Goal: Transaction & Acquisition: Purchase product/service

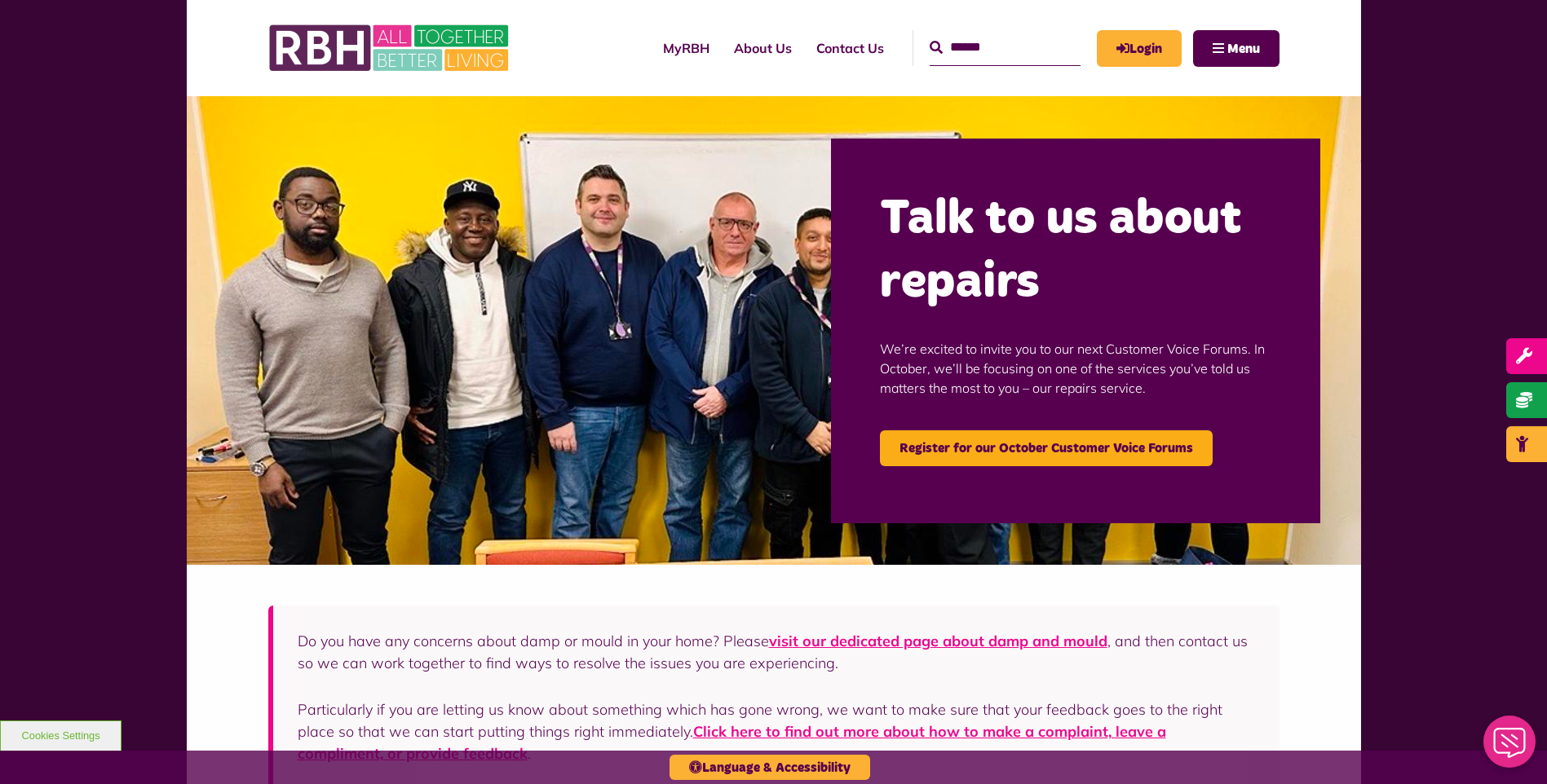
click at [1122, 37] on link "Login" at bounding box center [1139, 48] width 85 height 37
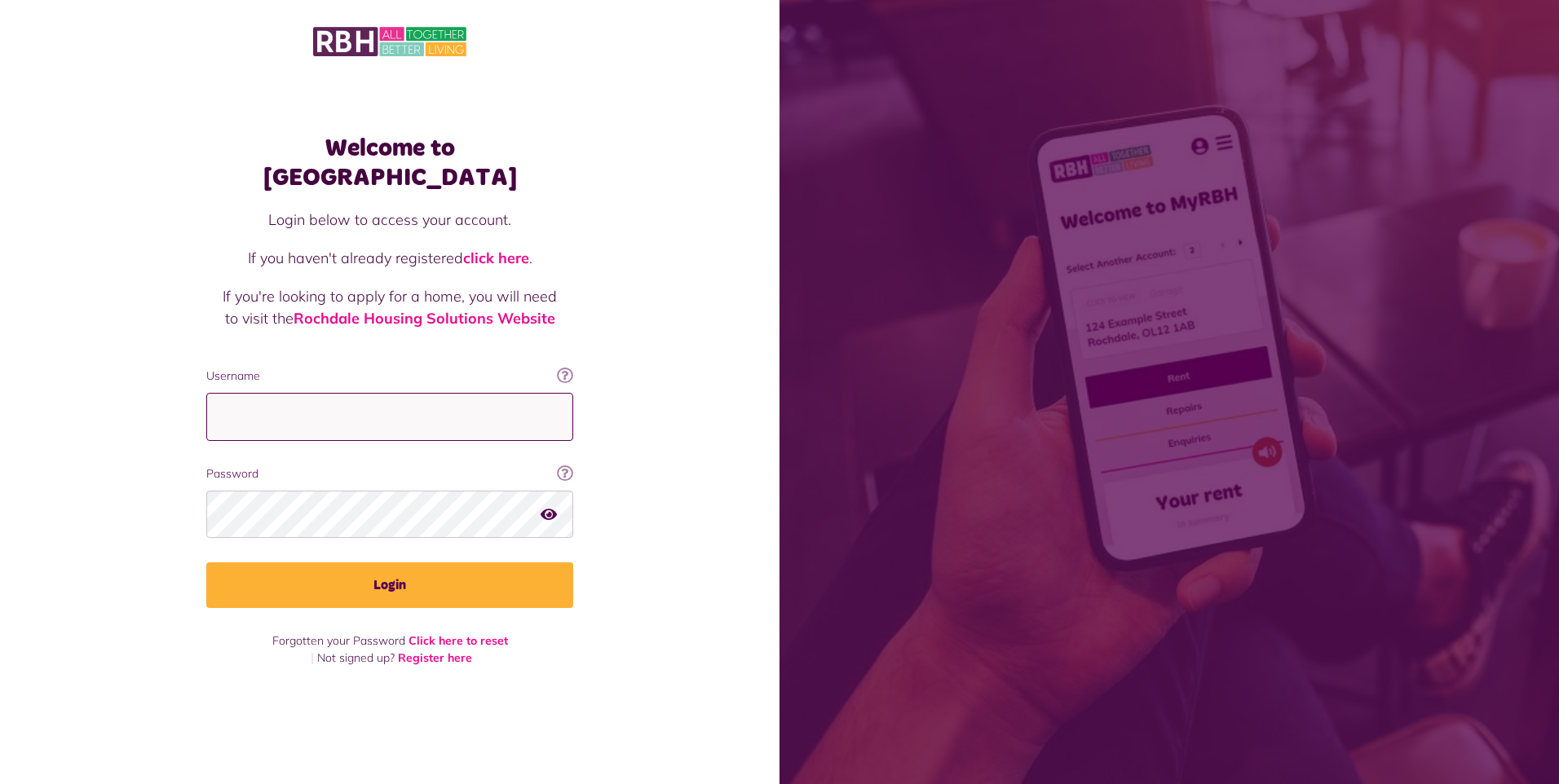
drag, startPoint x: 285, startPoint y: 405, endPoint x: 277, endPoint y: 397, distance: 11.3
click at [285, 405] on input "Username" at bounding box center [389, 417] width 366 height 48
type input "**********"
click at [207, 562] on button "Login" at bounding box center [389, 585] width 366 height 46
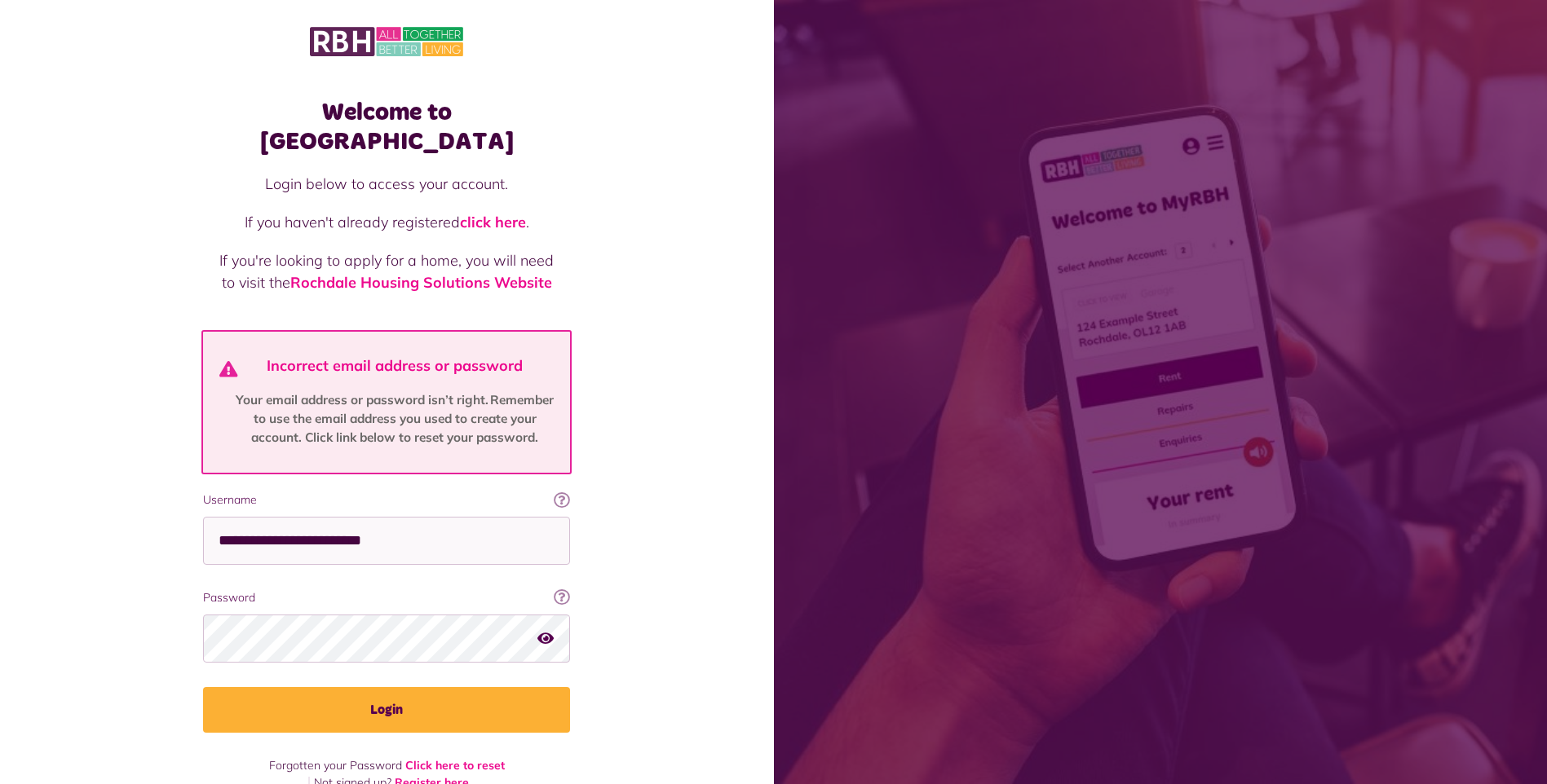
click at [293, 589] on div "Password Your password contains a minimum of eight characters, include one uppe…" at bounding box center [386, 626] width 367 height 73
click at [203, 687] on button "Login" at bounding box center [386, 710] width 367 height 46
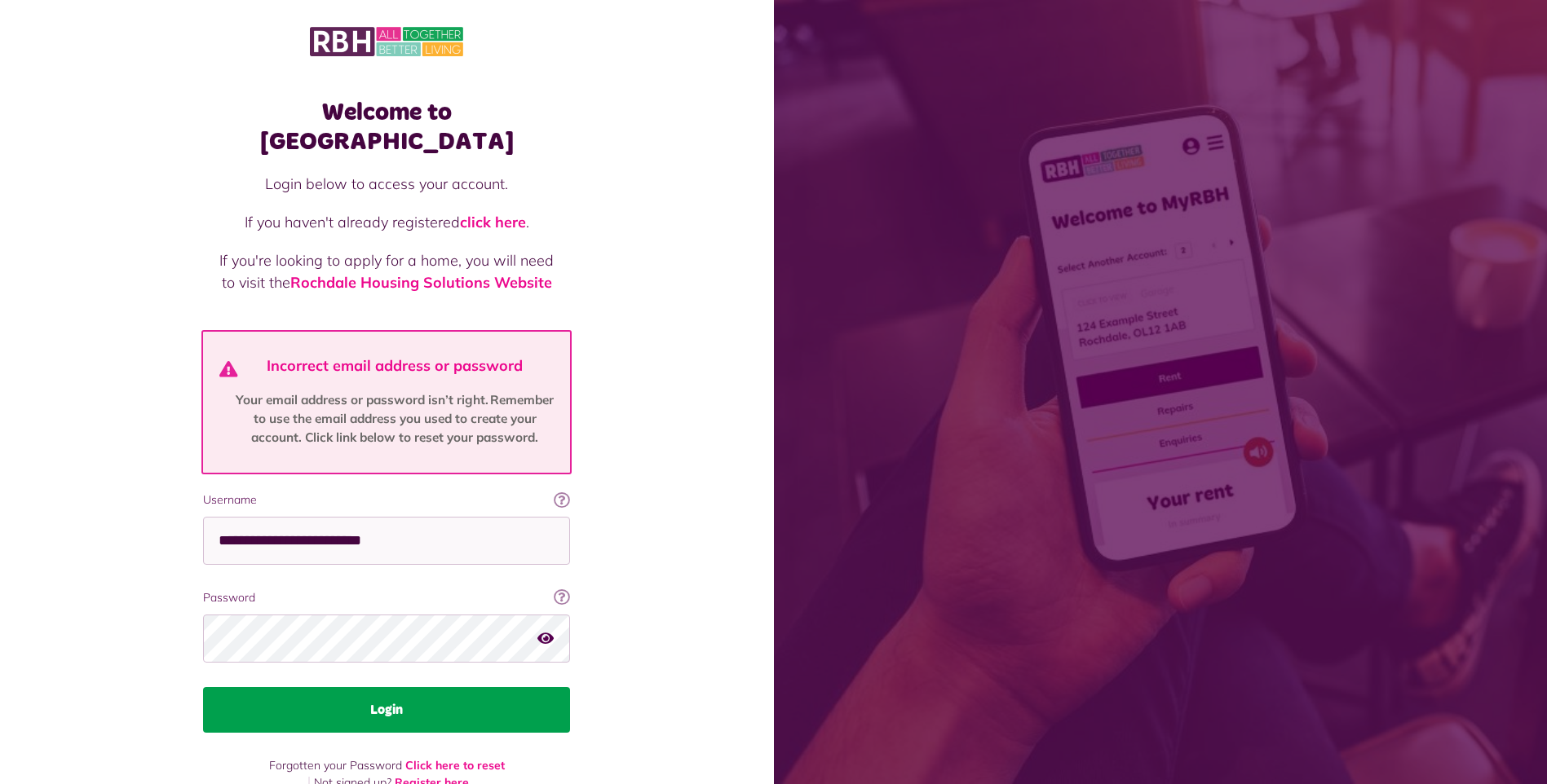
click at [390, 687] on button "Login" at bounding box center [386, 710] width 367 height 46
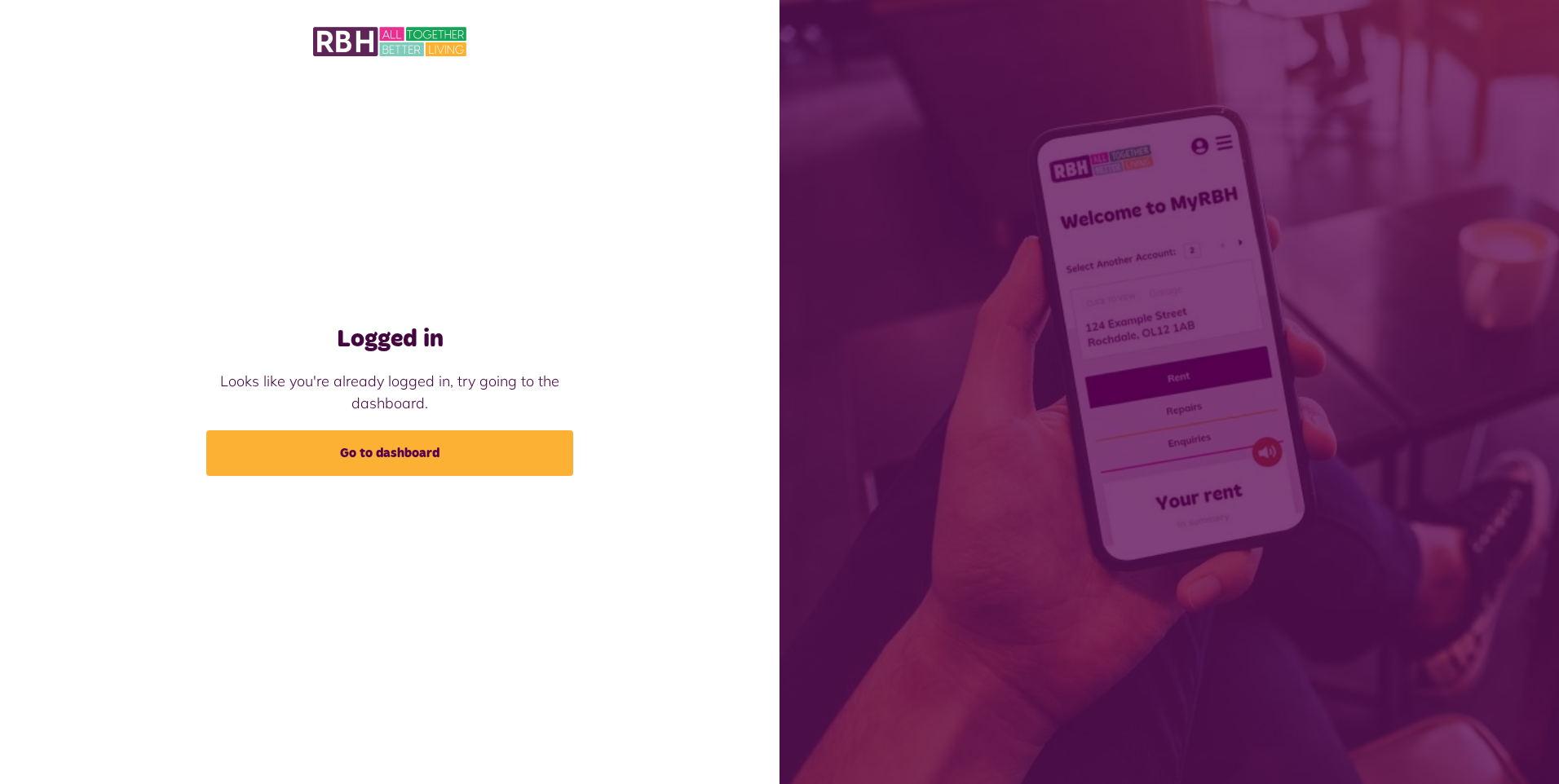
click at [366, 445] on link "Go to dashboard" at bounding box center [389, 453] width 366 height 46
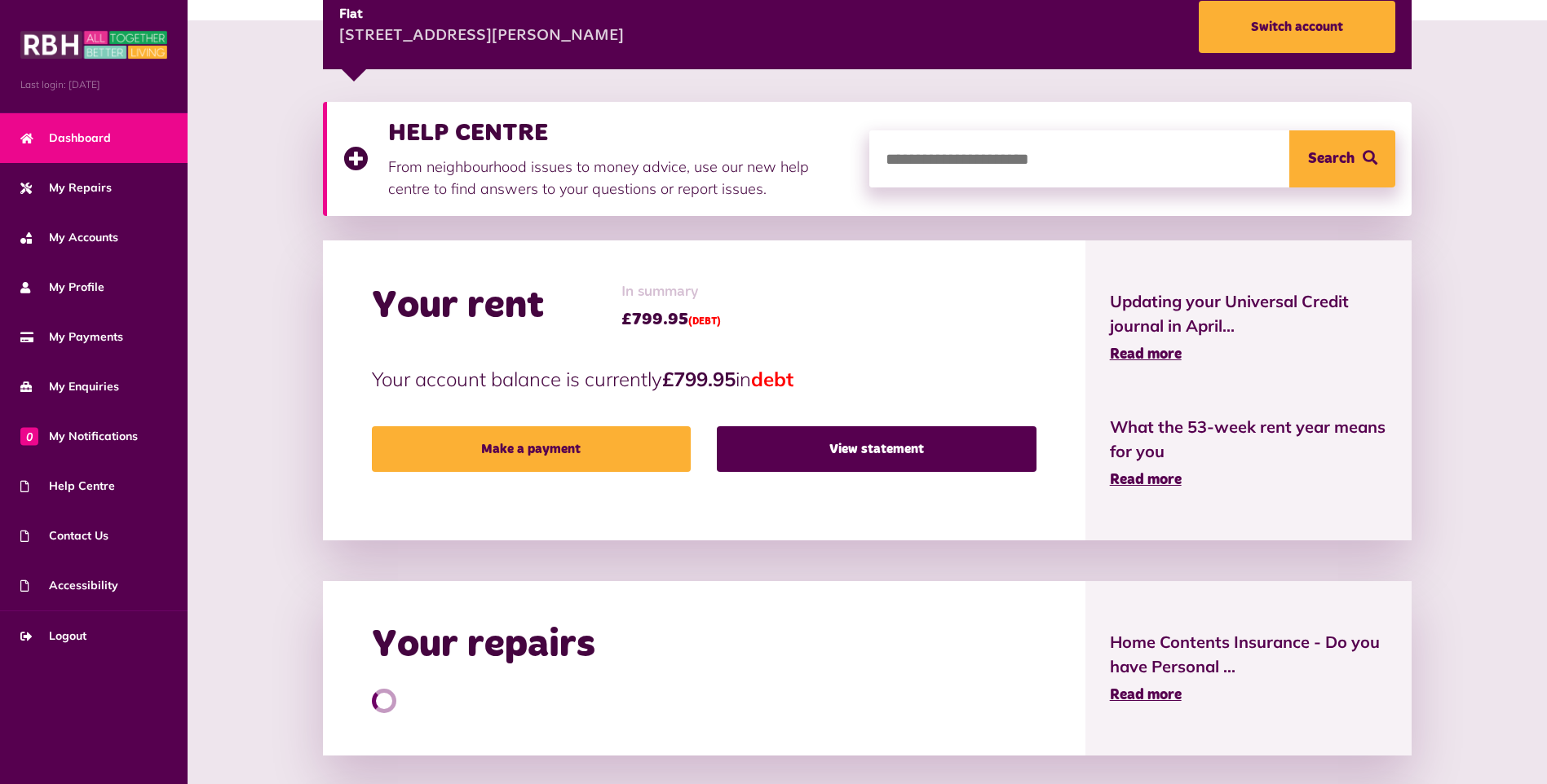
scroll to position [260, 0]
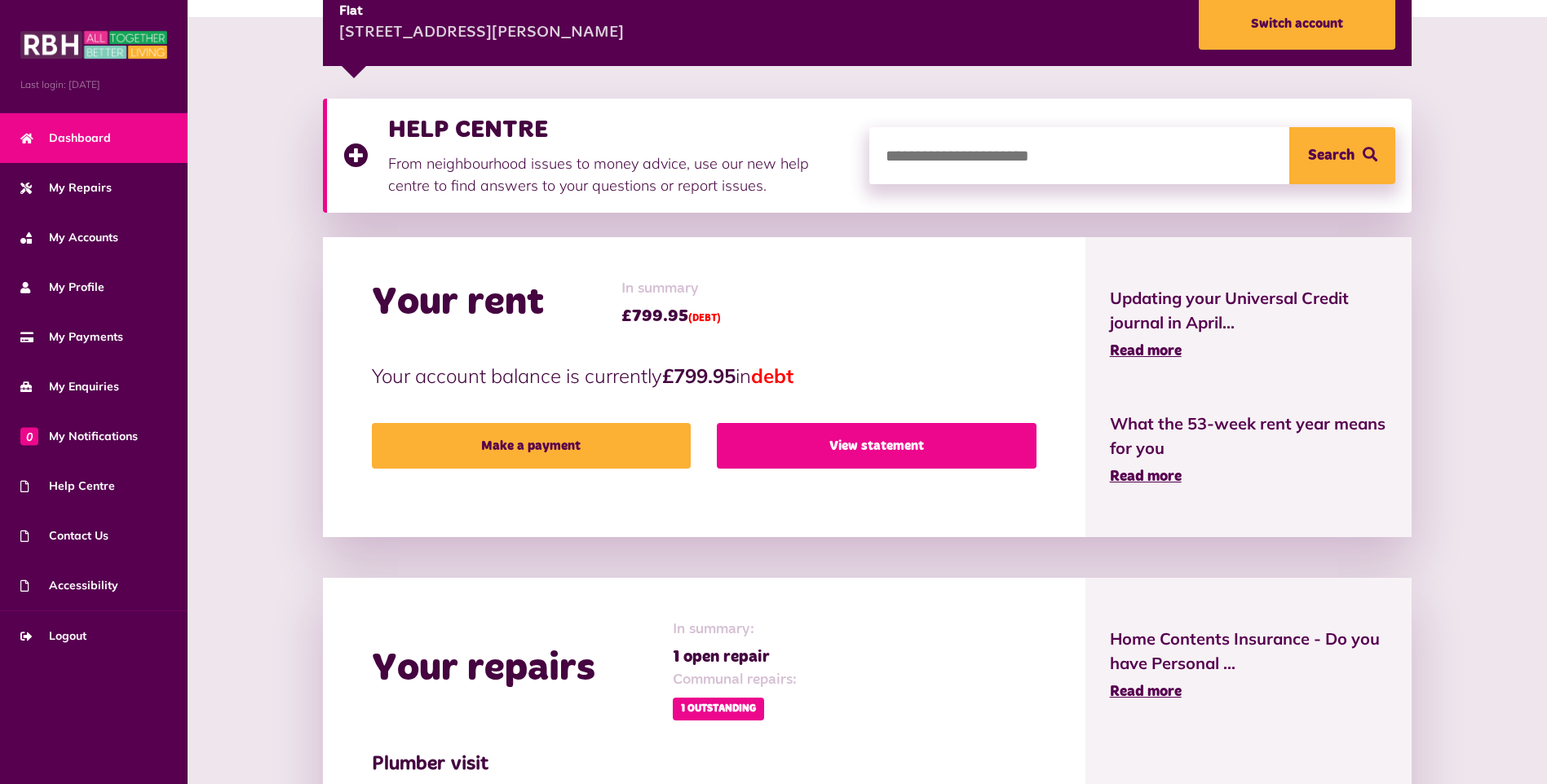
click at [896, 448] on link "View statement" at bounding box center [876, 446] width 319 height 46
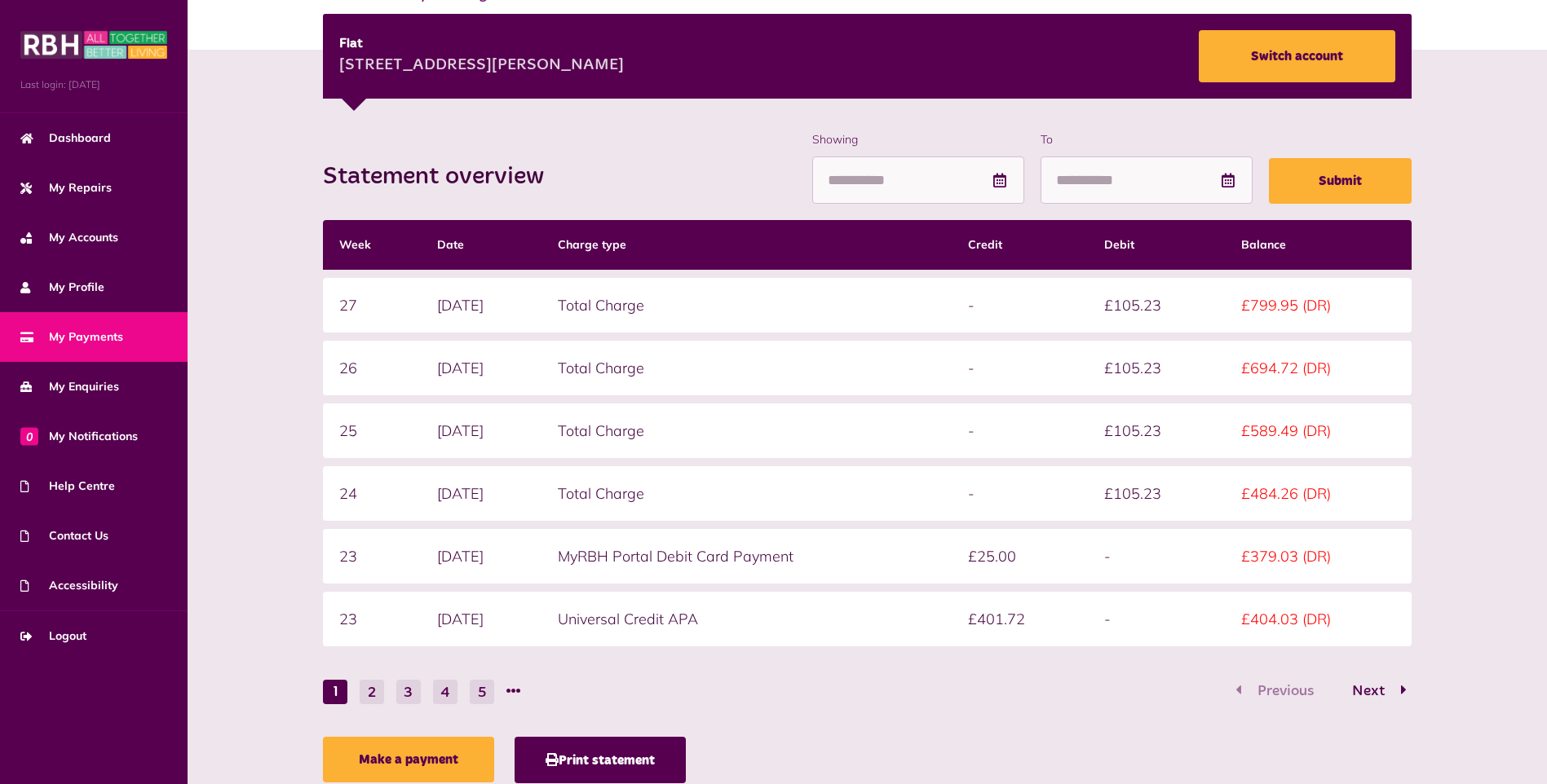
scroll to position [228, 0]
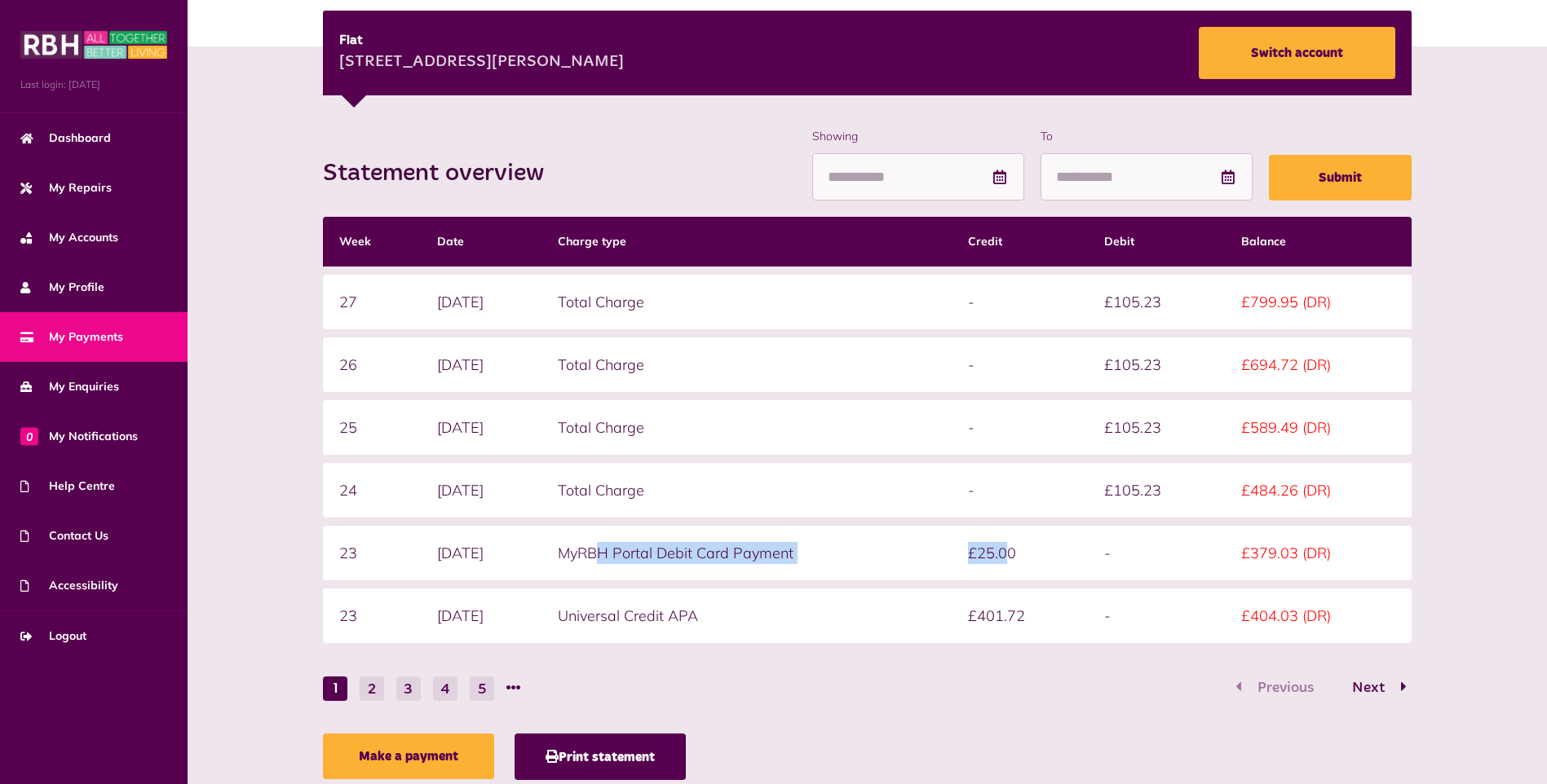
drag, startPoint x: 633, startPoint y: 547, endPoint x: 1023, endPoint y: 538, distance: 390.1
click at [1023, 538] on tr "23 11/09/2025 MyRBH Portal Debit Card Payment £25.00 - £379.03 (DR)" at bounding box center [868, 553] width 1090 height 55
drag, startPoint x: 1023, startPoint y: 538, endPoint x: 870, endPoint y: 614, distance: 170.8
click at [895, 609] on td "Universal Credit APA" at bounding box center [746, 616] width 410 height 55
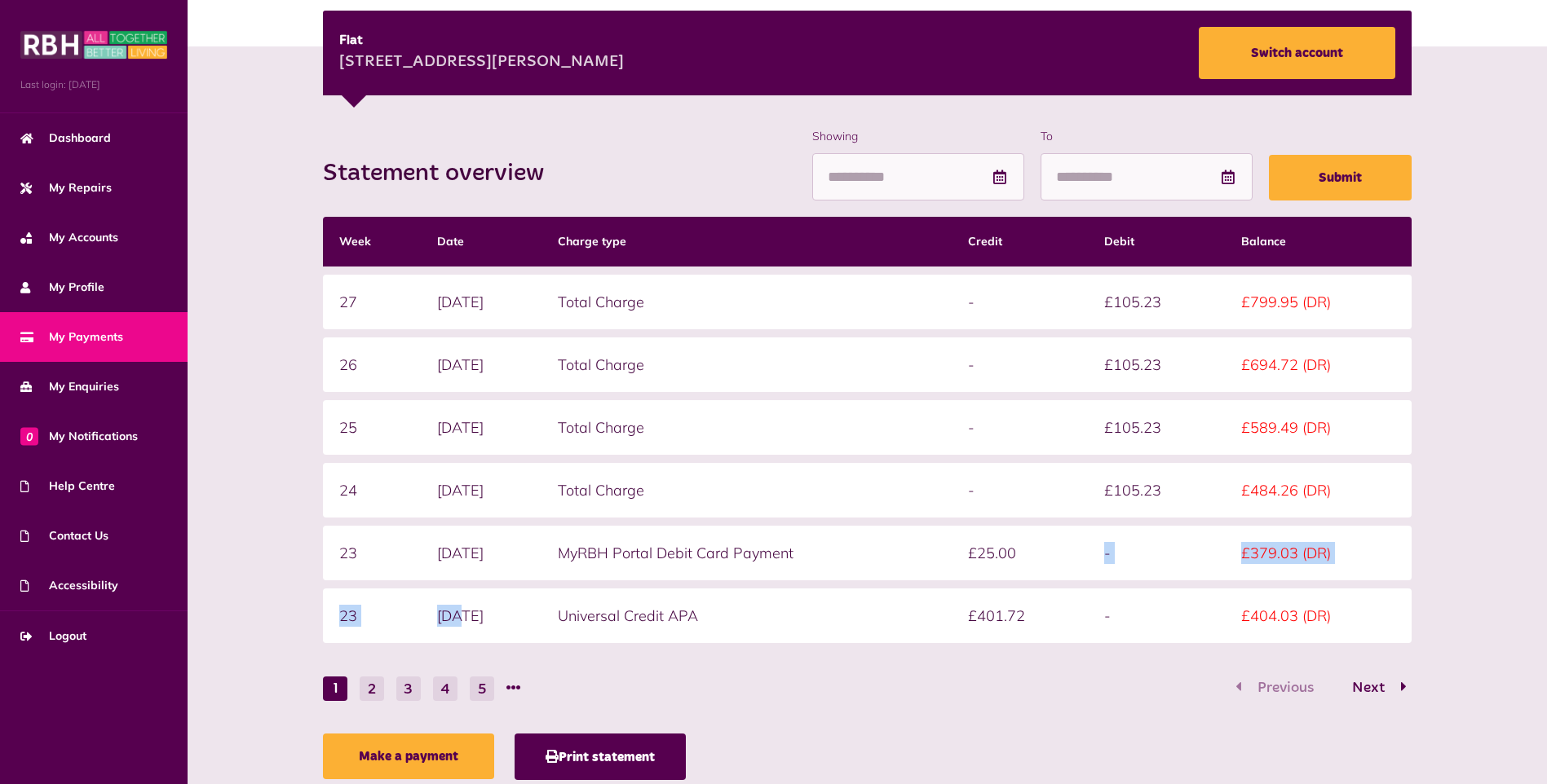
drag, startPoint x: 458, startPoint y: 616, endPoint x: 1080, endPoint y: 578, distance: 623.2
click at [1080, 578] on tbody "27 06/10/2025 Total Charge - £105.23 £799.95 (DR) 26 29/09/2025 Total Charge - …" at bounding box center [868, 459] width 1090 height 368
drag, startPoint x: 1080, startPoint y: 578, endPoint x: 1037, endPoint y: 609, distance: 53.0
click at [1037, 609] on td "£401.72" at bounding box center [1020, 616] width 137 height 55
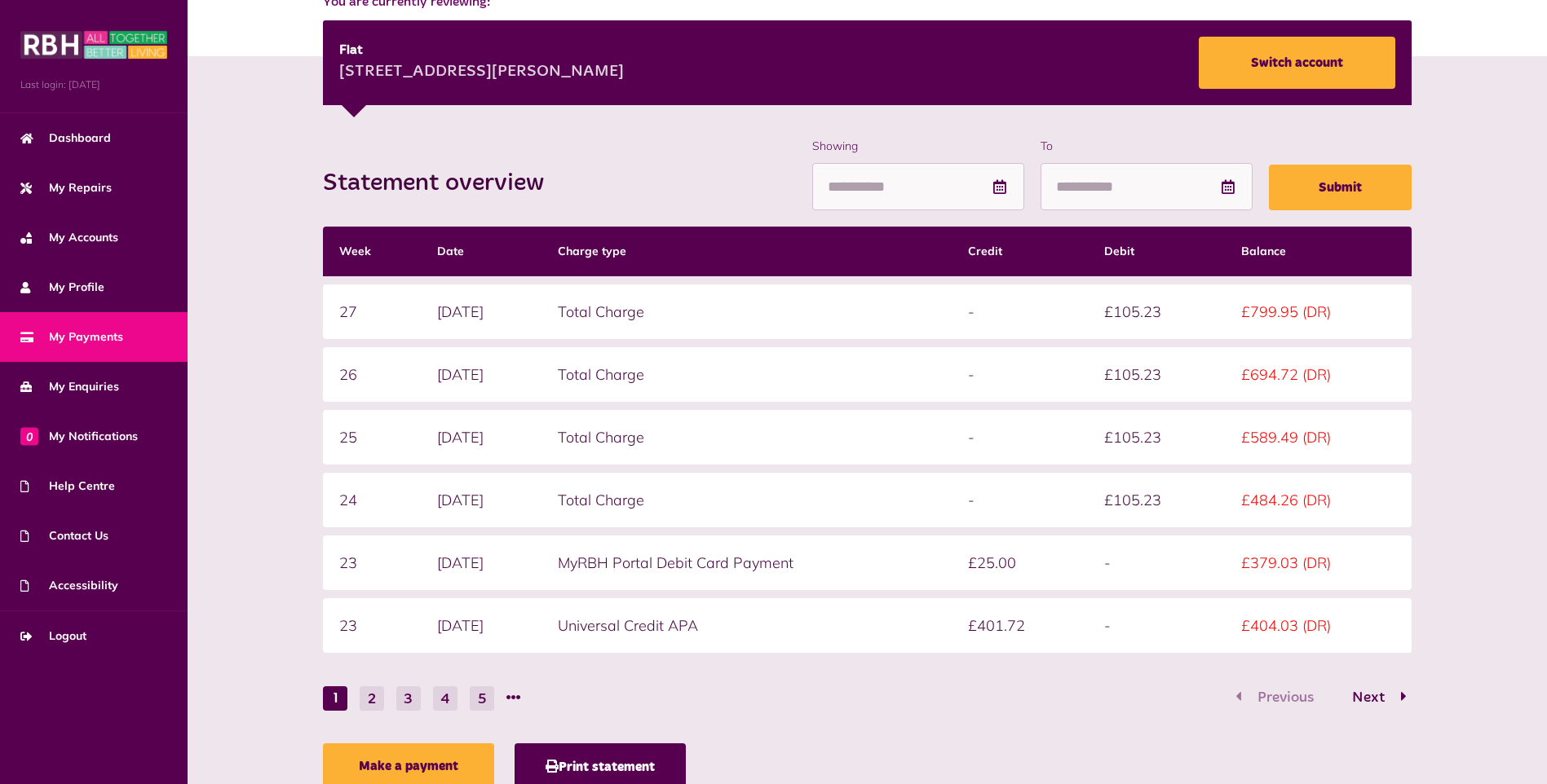
scroll to position [217, 0]
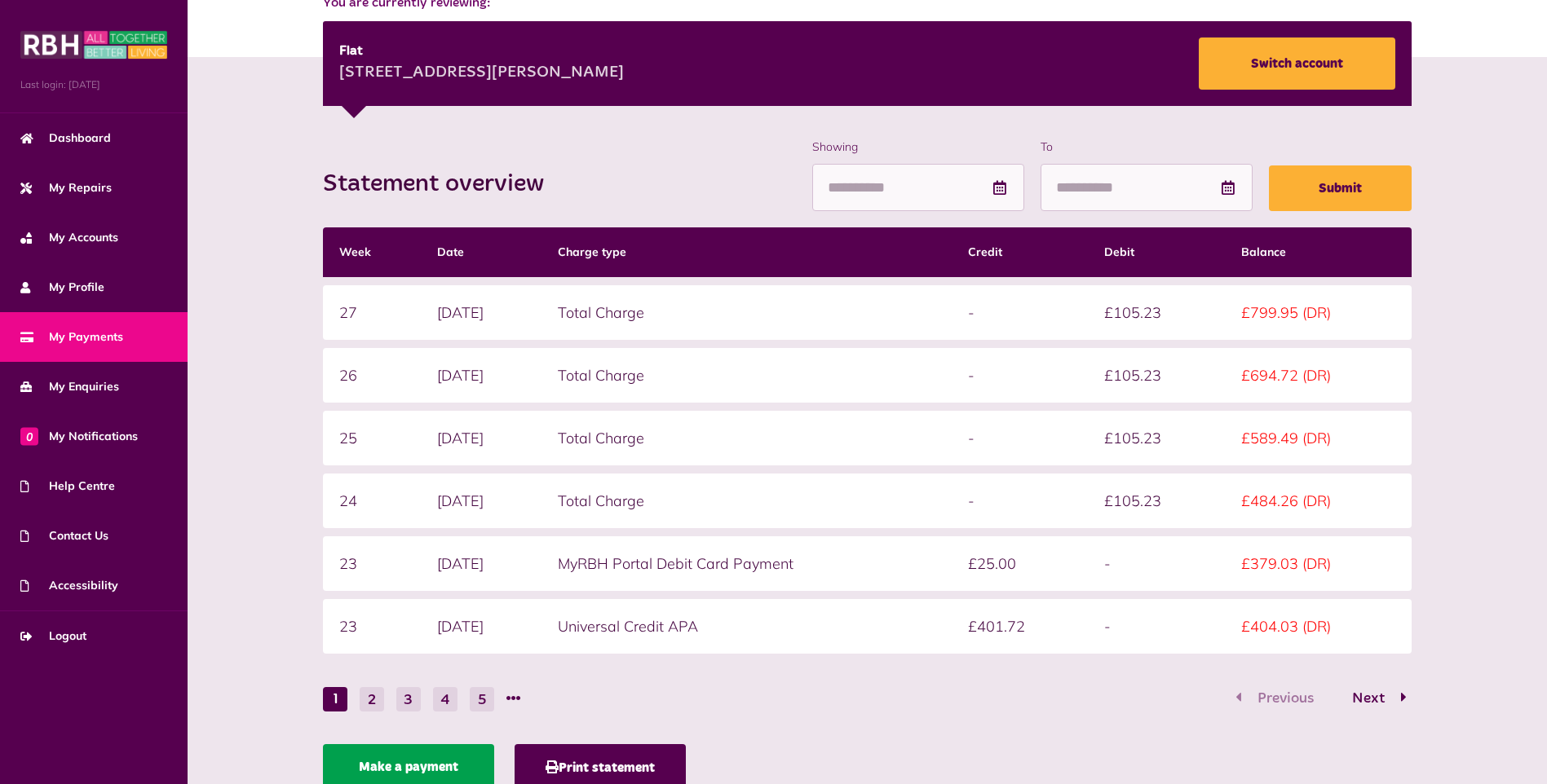
click at [460, 768] on link "Make a payment" at bounding box center [408, 767] width 171 height 46
click at [423, 761] on link "Make a payment" at bounding box center [408, 767] width 171 height 46
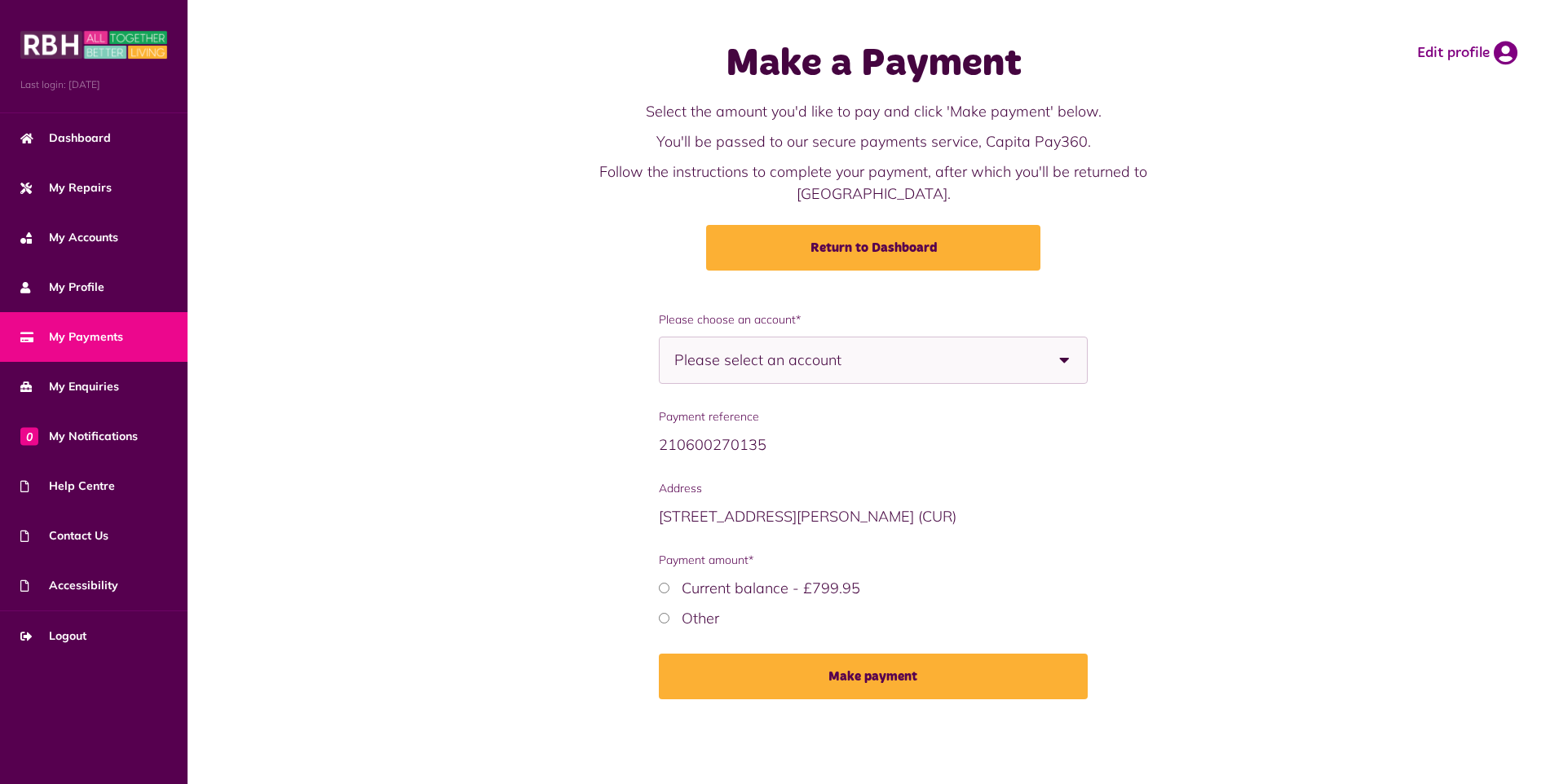
click at [704, 337] on span "Please select an account" at bounding box center [786, 360] width 224 height 46
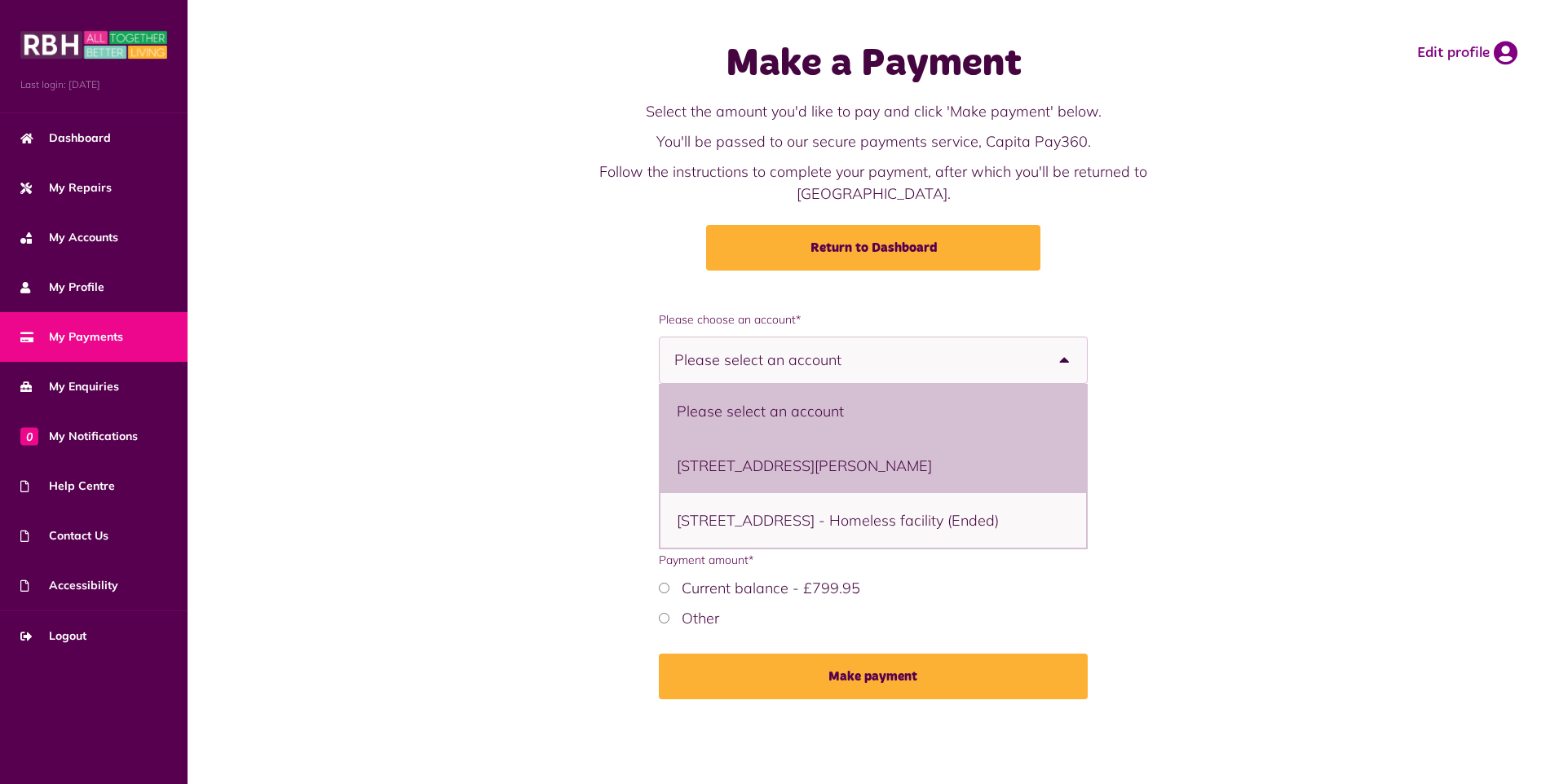
click at [748, 439] on li "27 Nelson Street, Middleton, M24 2BN - Flat" at bounding box center [874, 466] width 427 height 55
select select "**********"
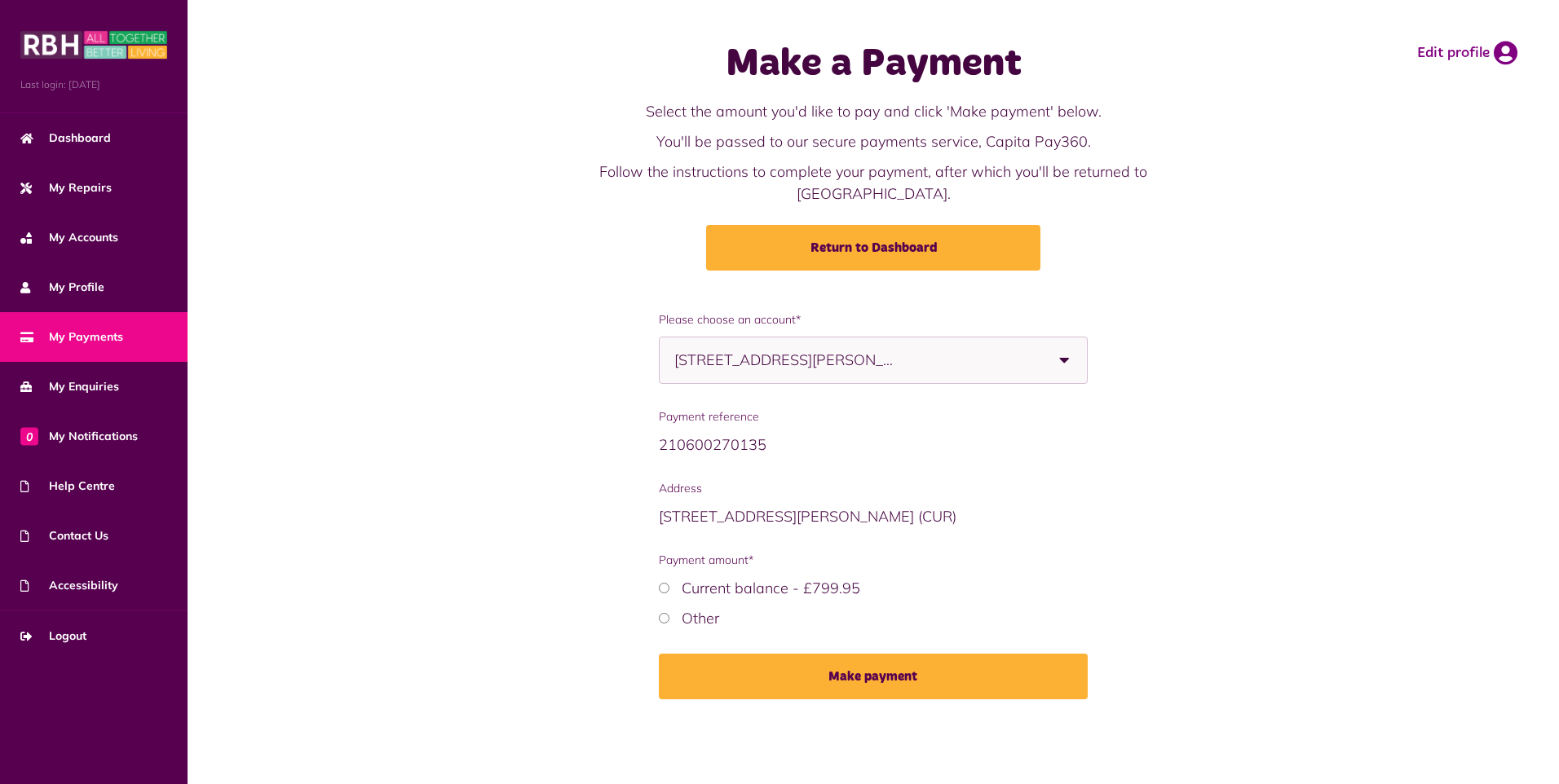
click at [661, 599] on div "**********" at bounding box center [874, 517] width 446 height 412
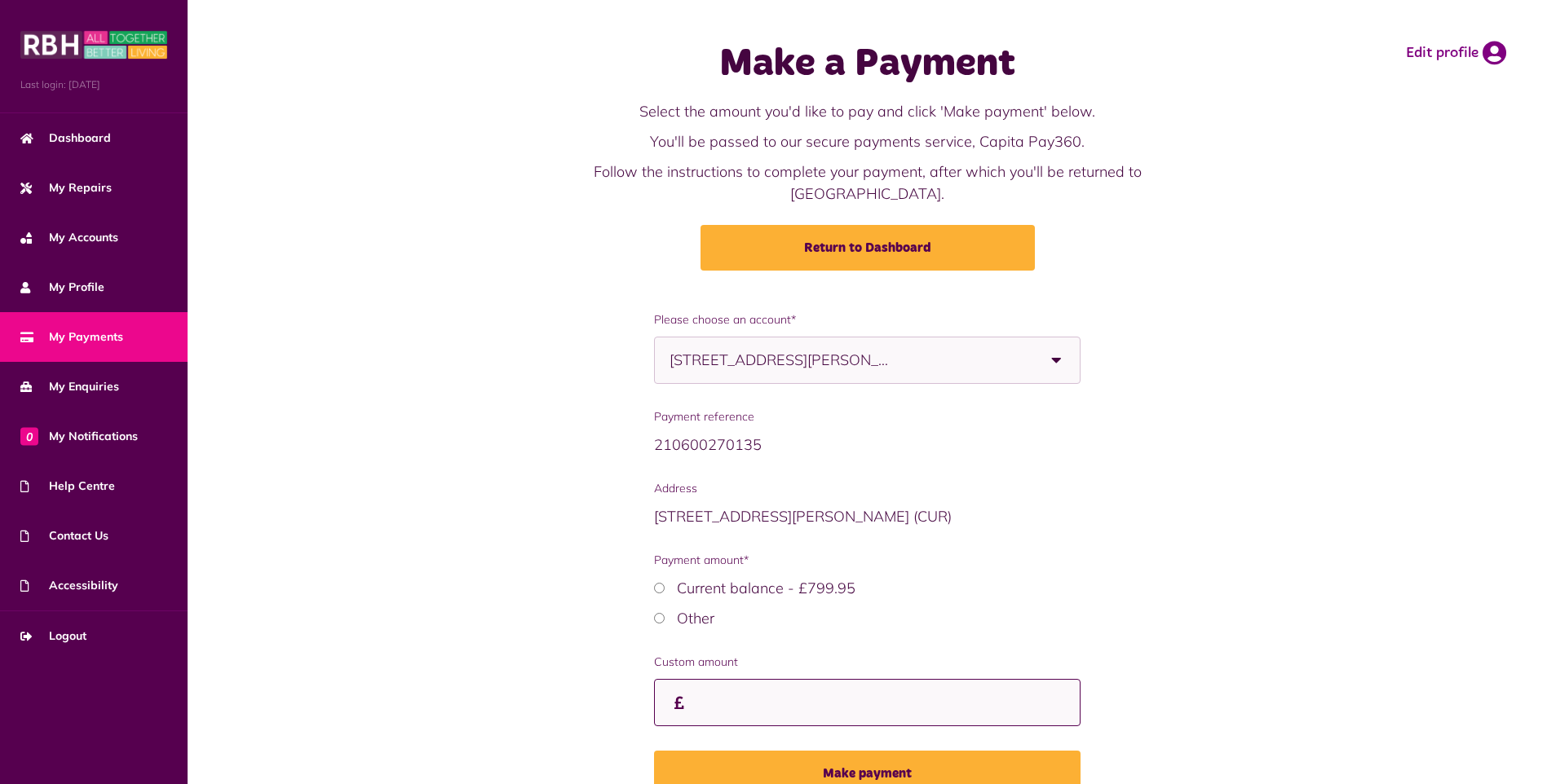
click at [712, 687] on input "Custom amount" at bounding box center [867, 703] width 426 height 48
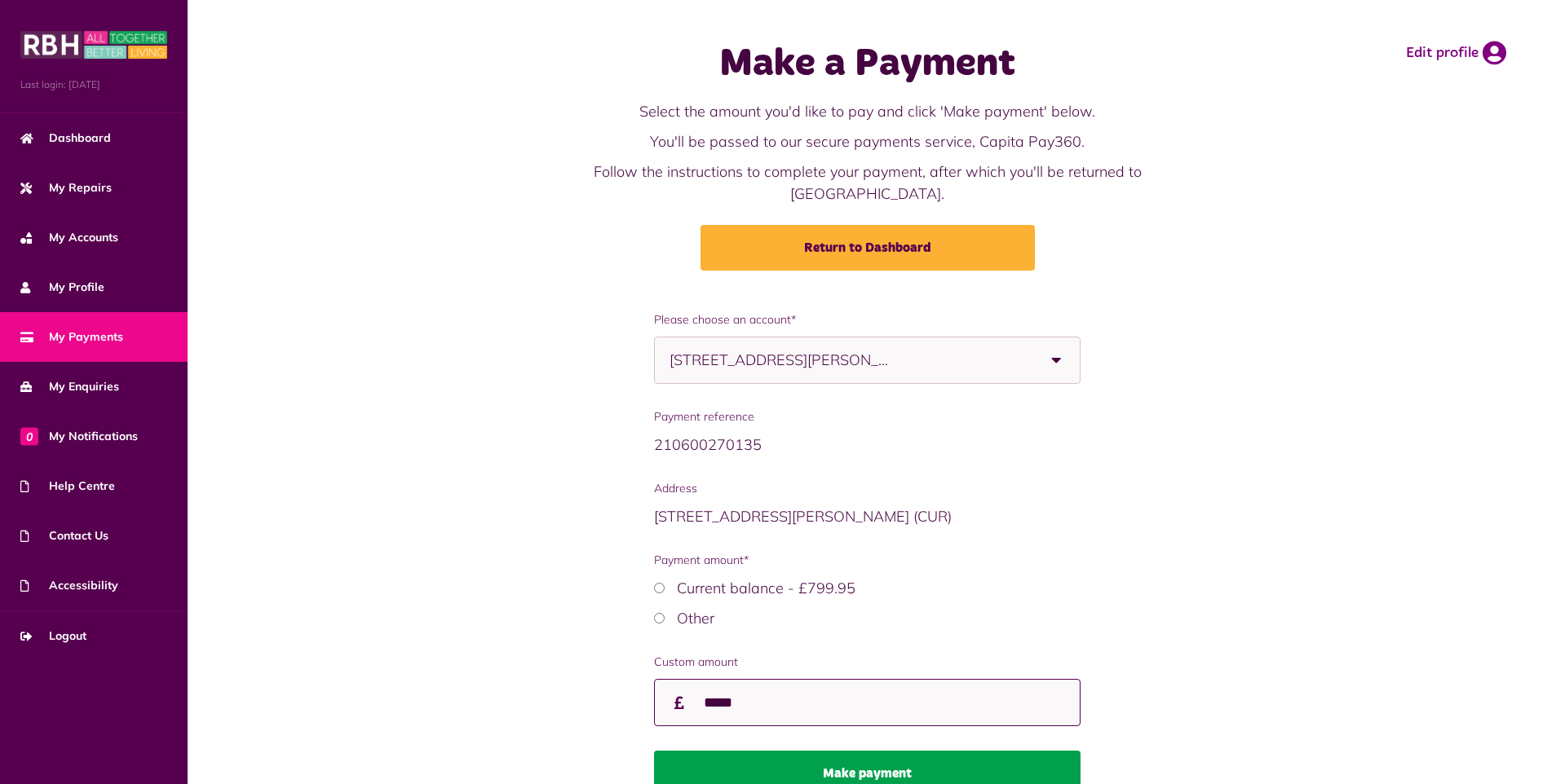
type input "*****"
click at [848, 759] on button "Make payment" at bounding box center [867, 774] width 426 height 46
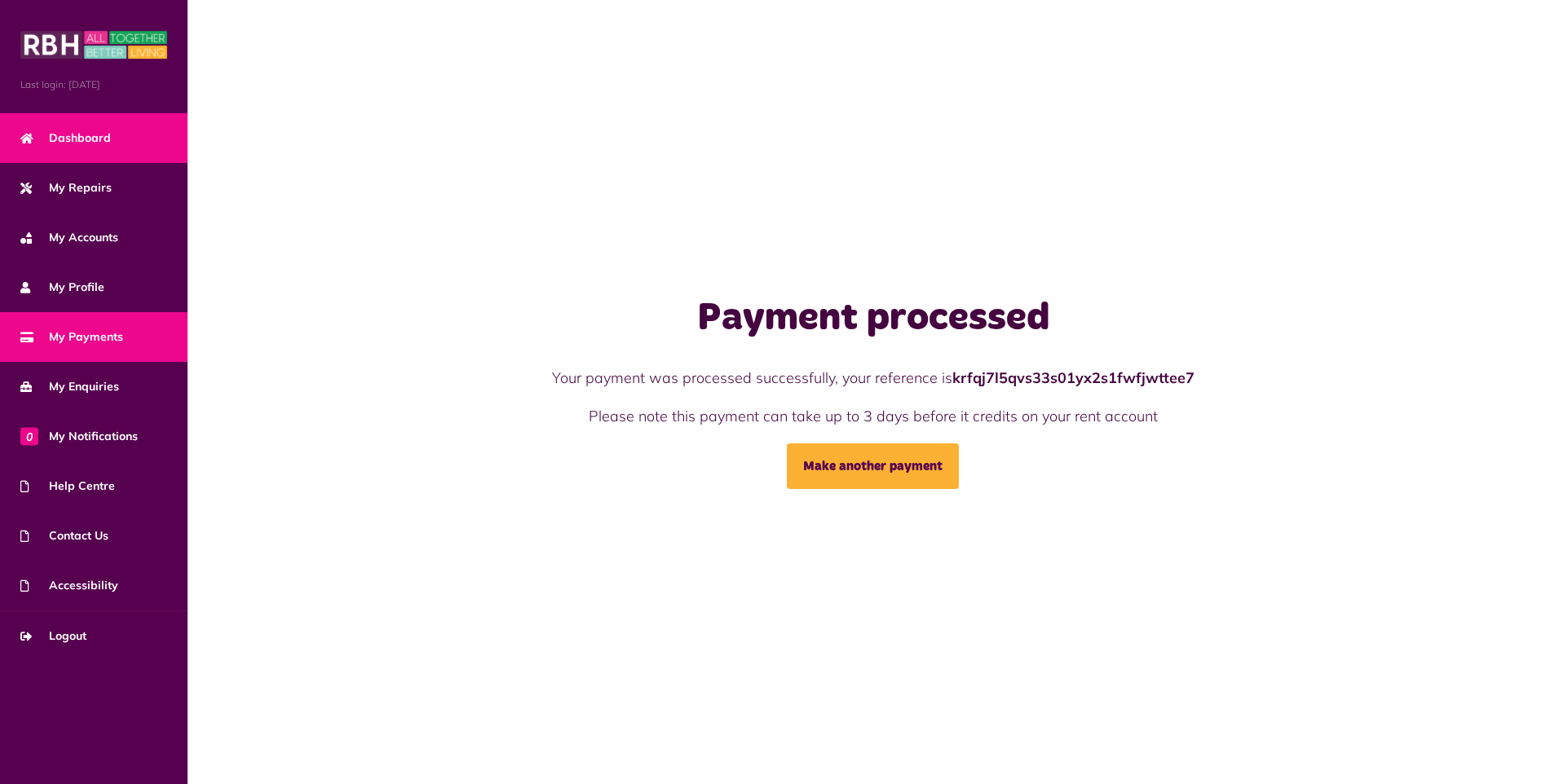
click at [91, 132] on span "Dashboard" at bounding box center [65, 138] width 90 height 17
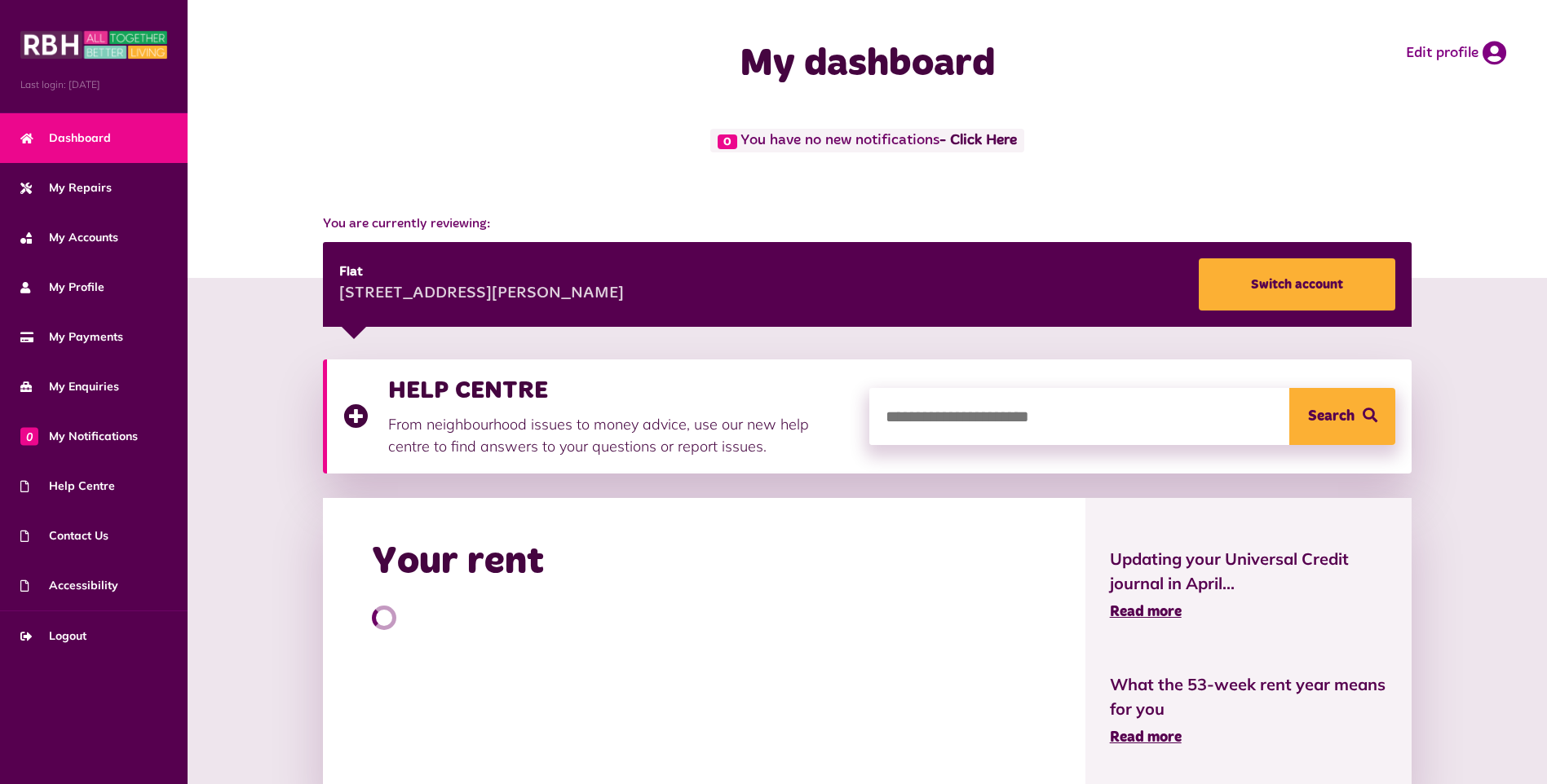
scroll to position [365, 0]
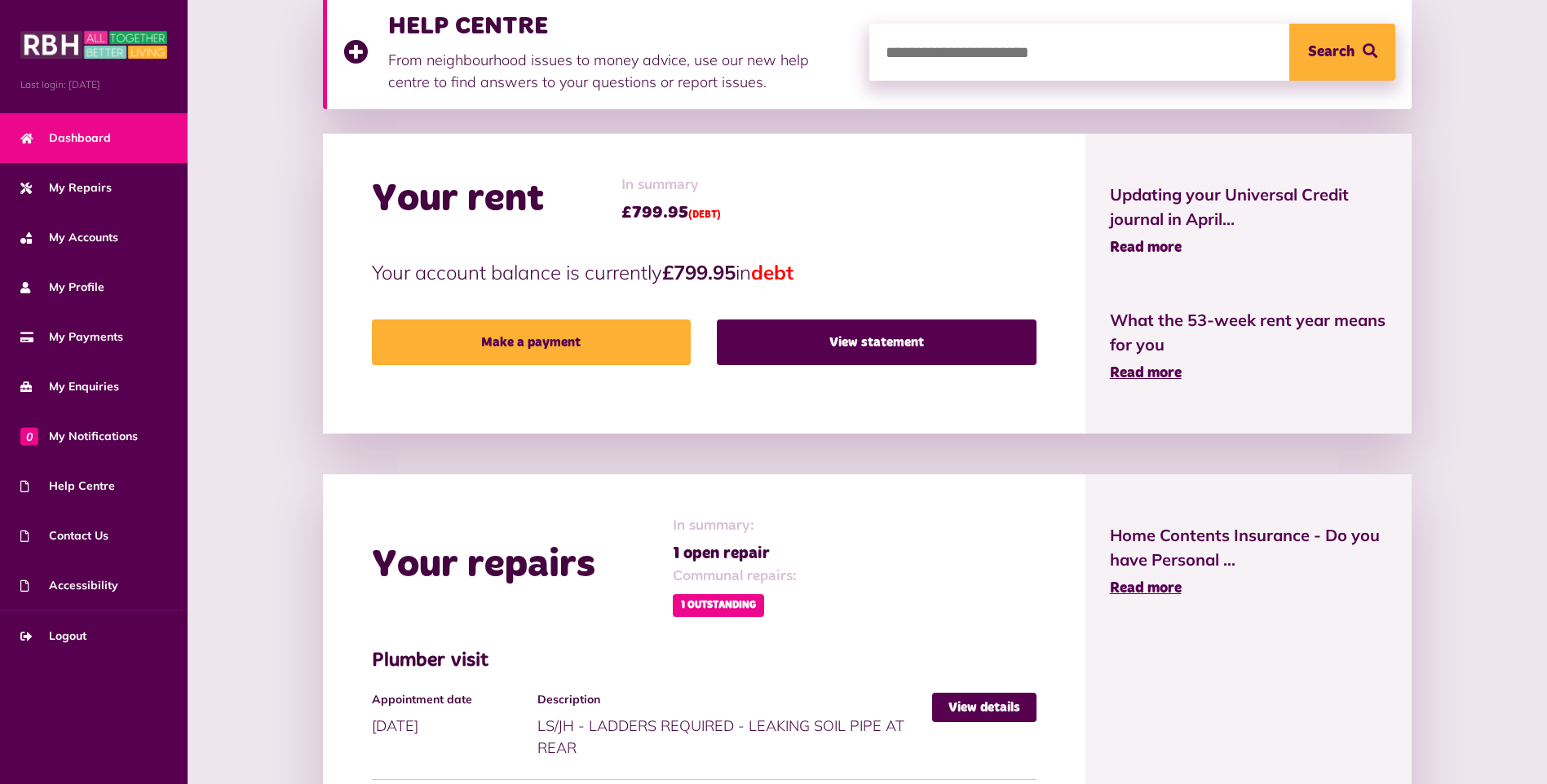
click at [1171, 242] on span "Read more" at bounding box center [1146, 248] width 71 height 15
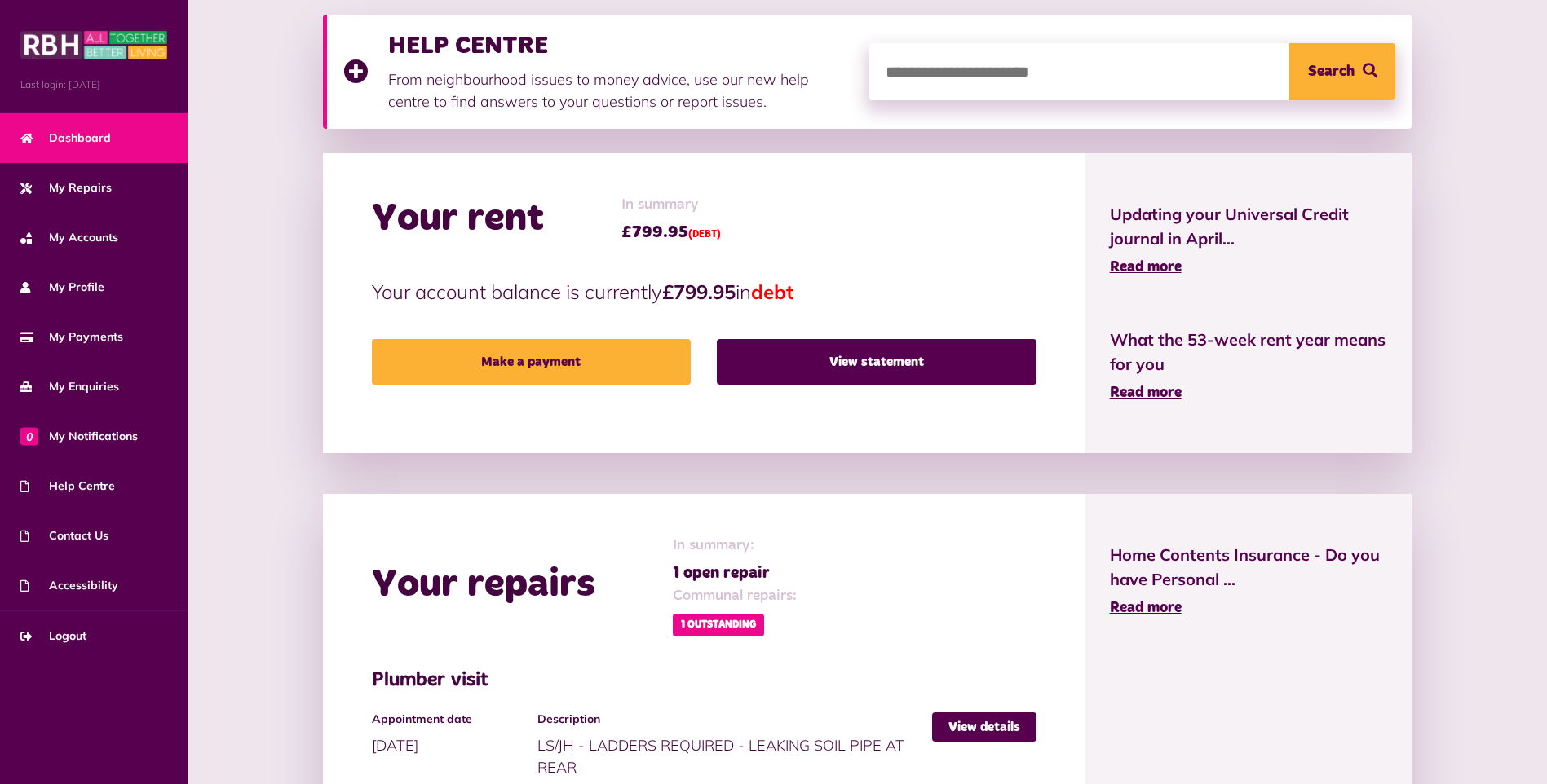
scroll to position [340, 0]
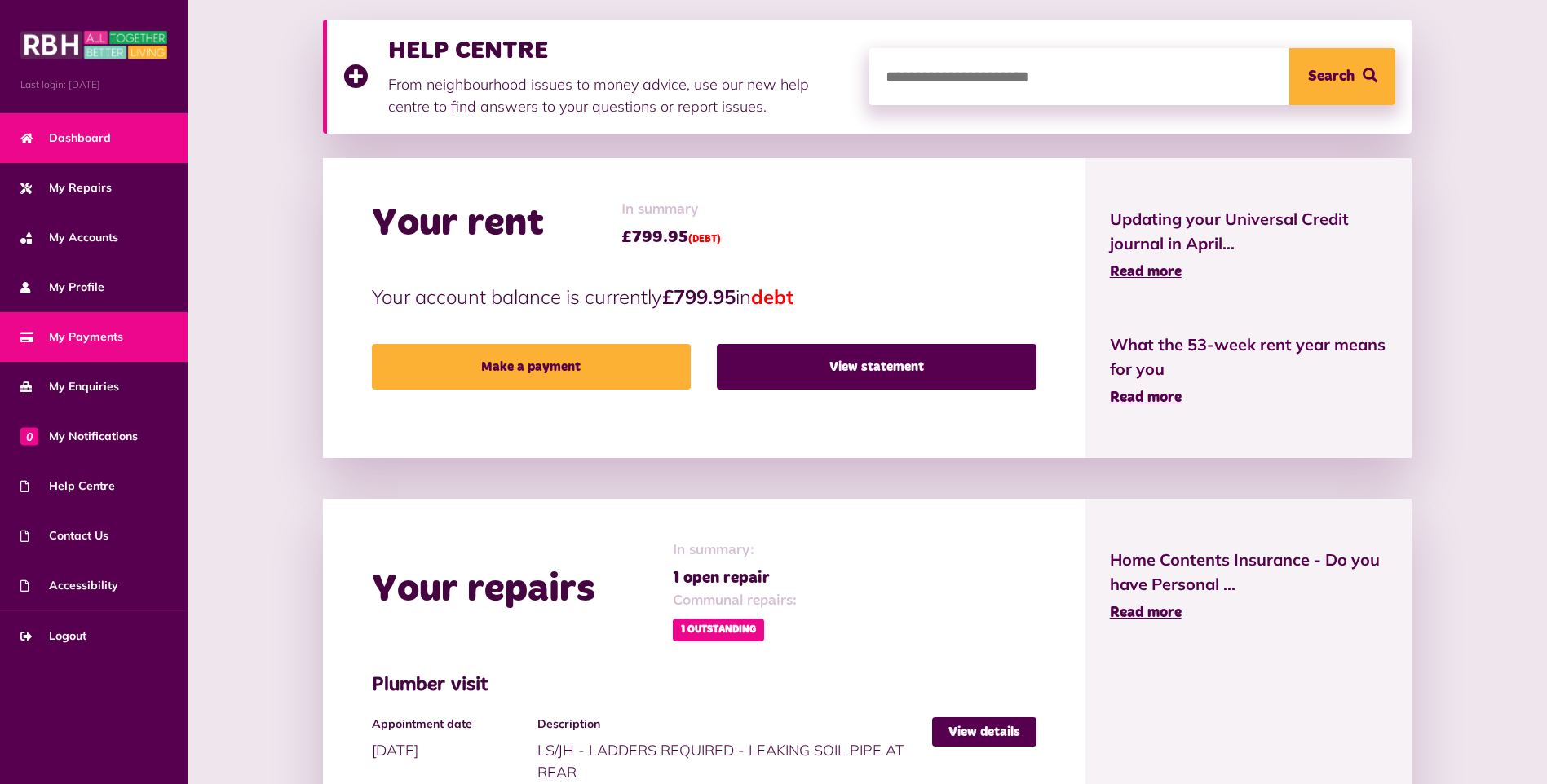
click at [65, 328] on span "My Payments" at bounding box center [71, 336] width 102 height 17
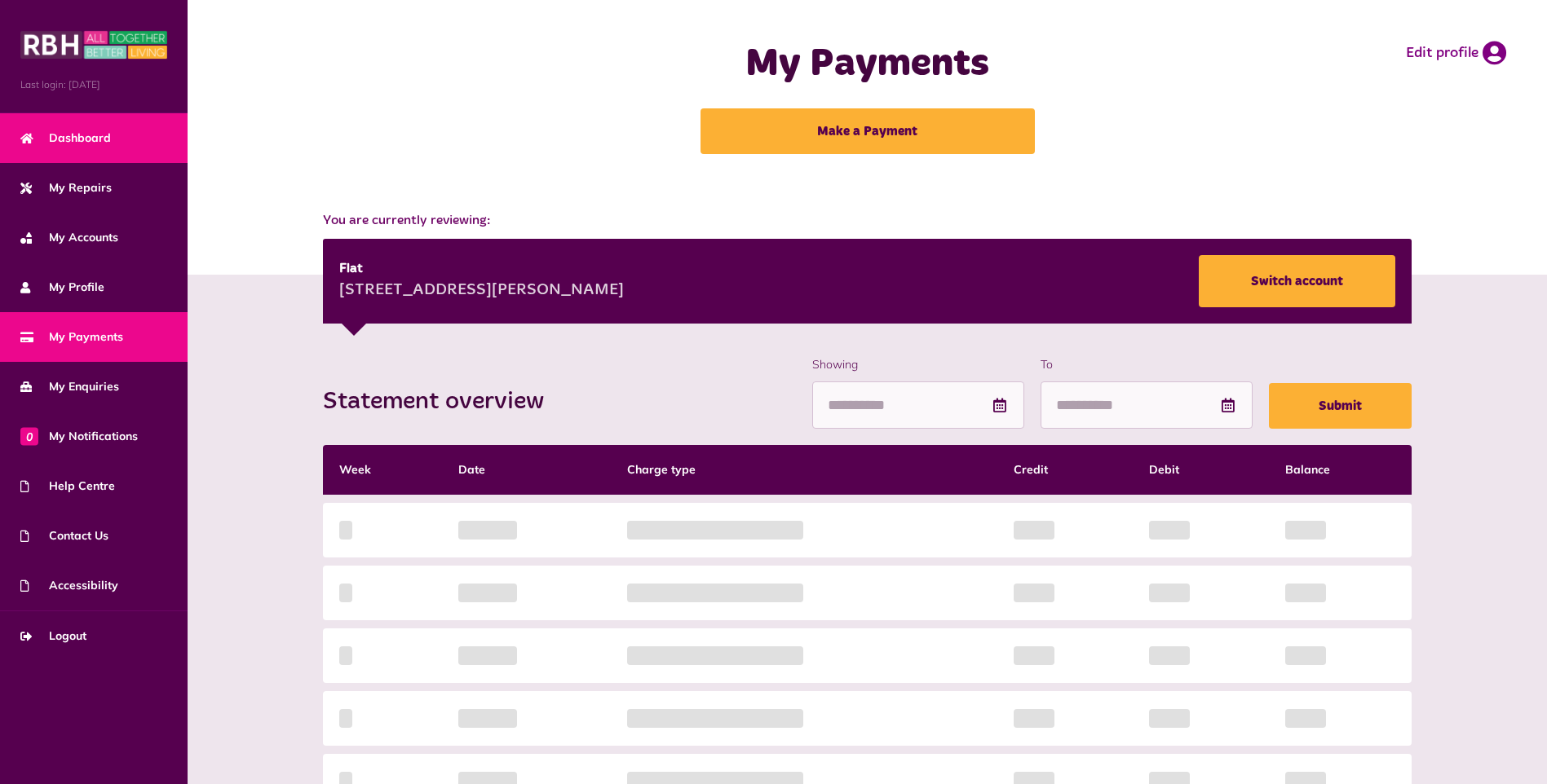
click at [71, 154] on link "Dashboard" at bounding box center [93, 138] width 187 height 49
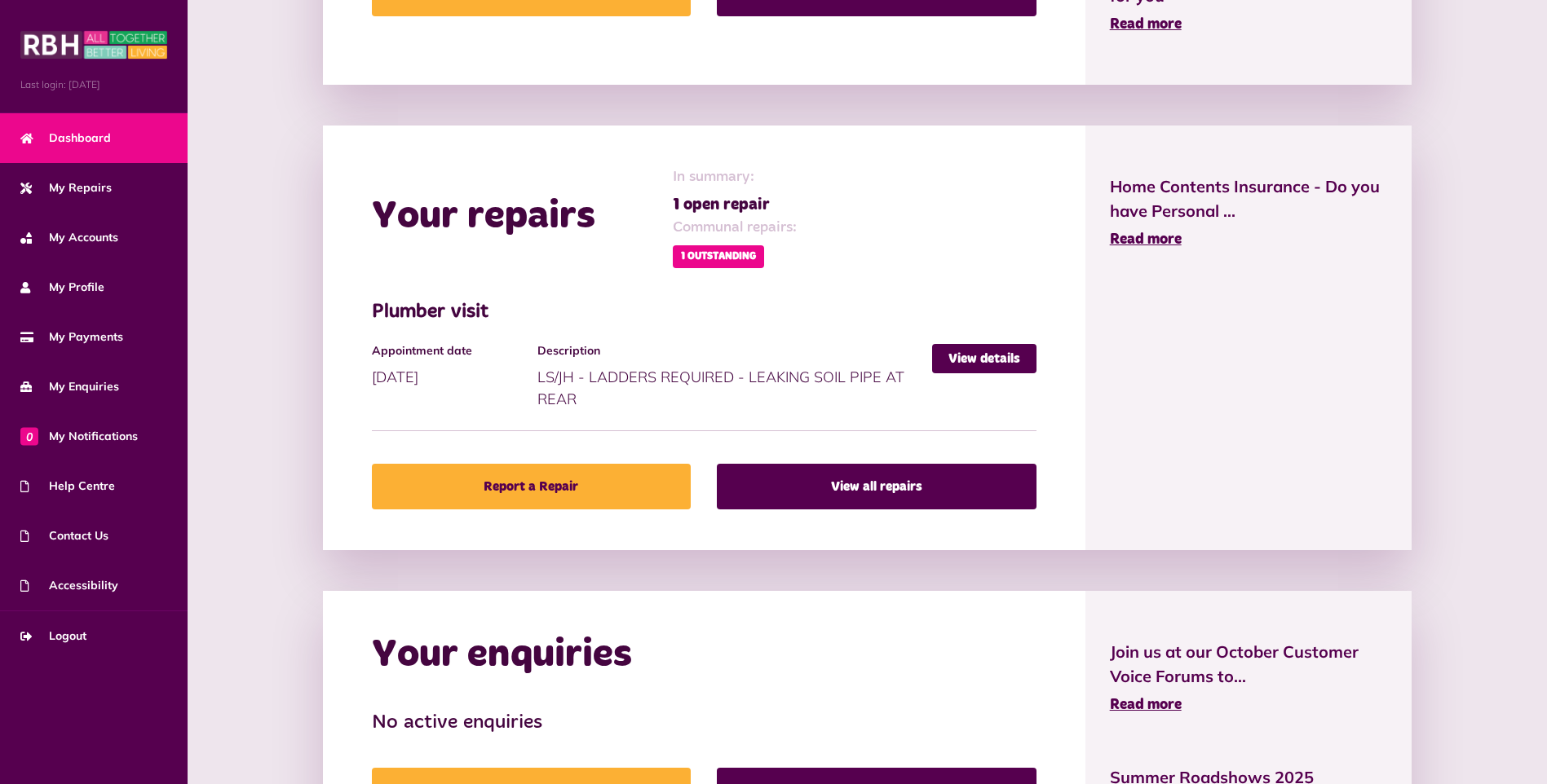
scroll to position [840, 0]
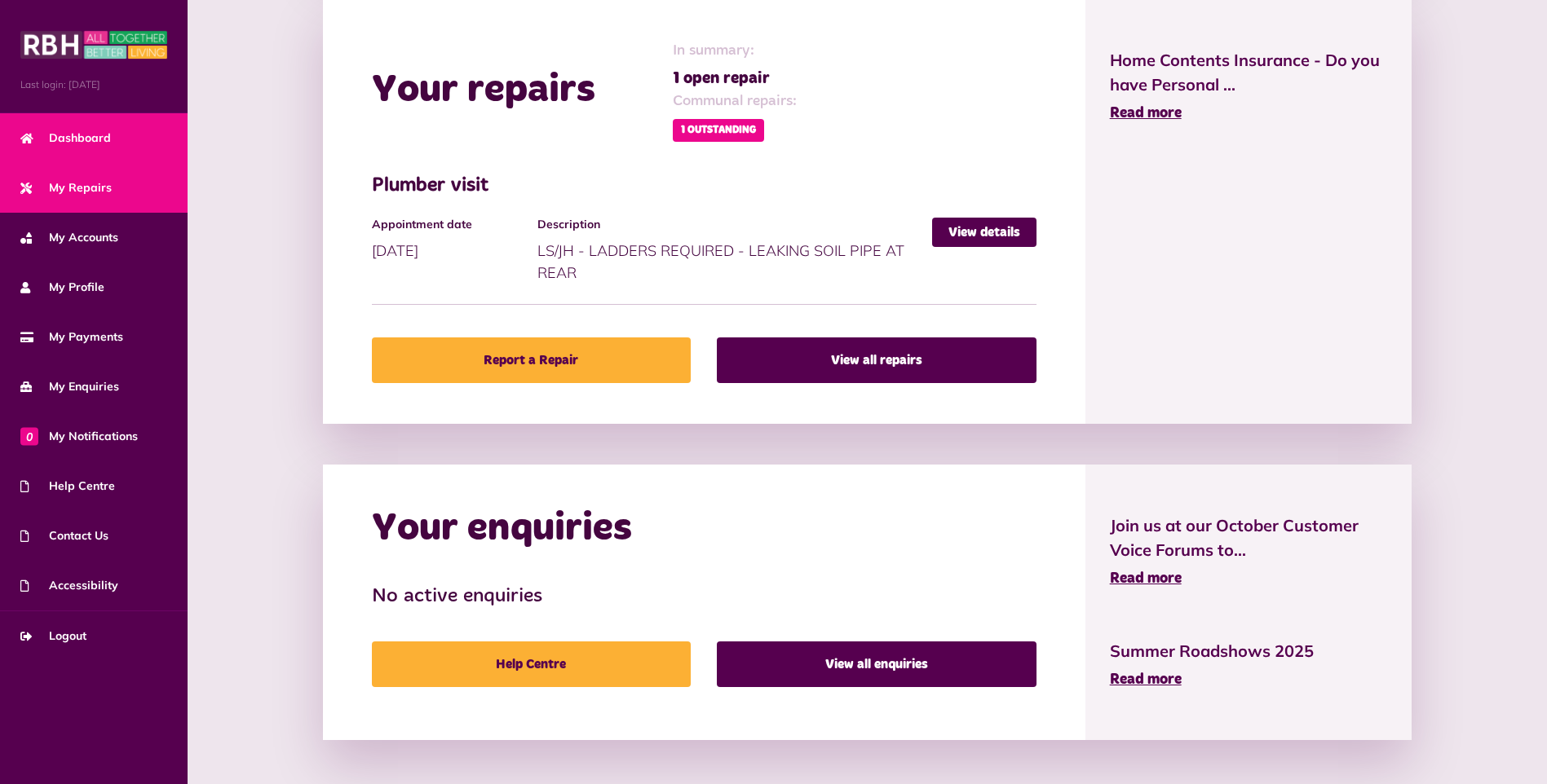
click at [50, 184] on span "My Repairs" at bounding box center [66, 187] width 91 height 17
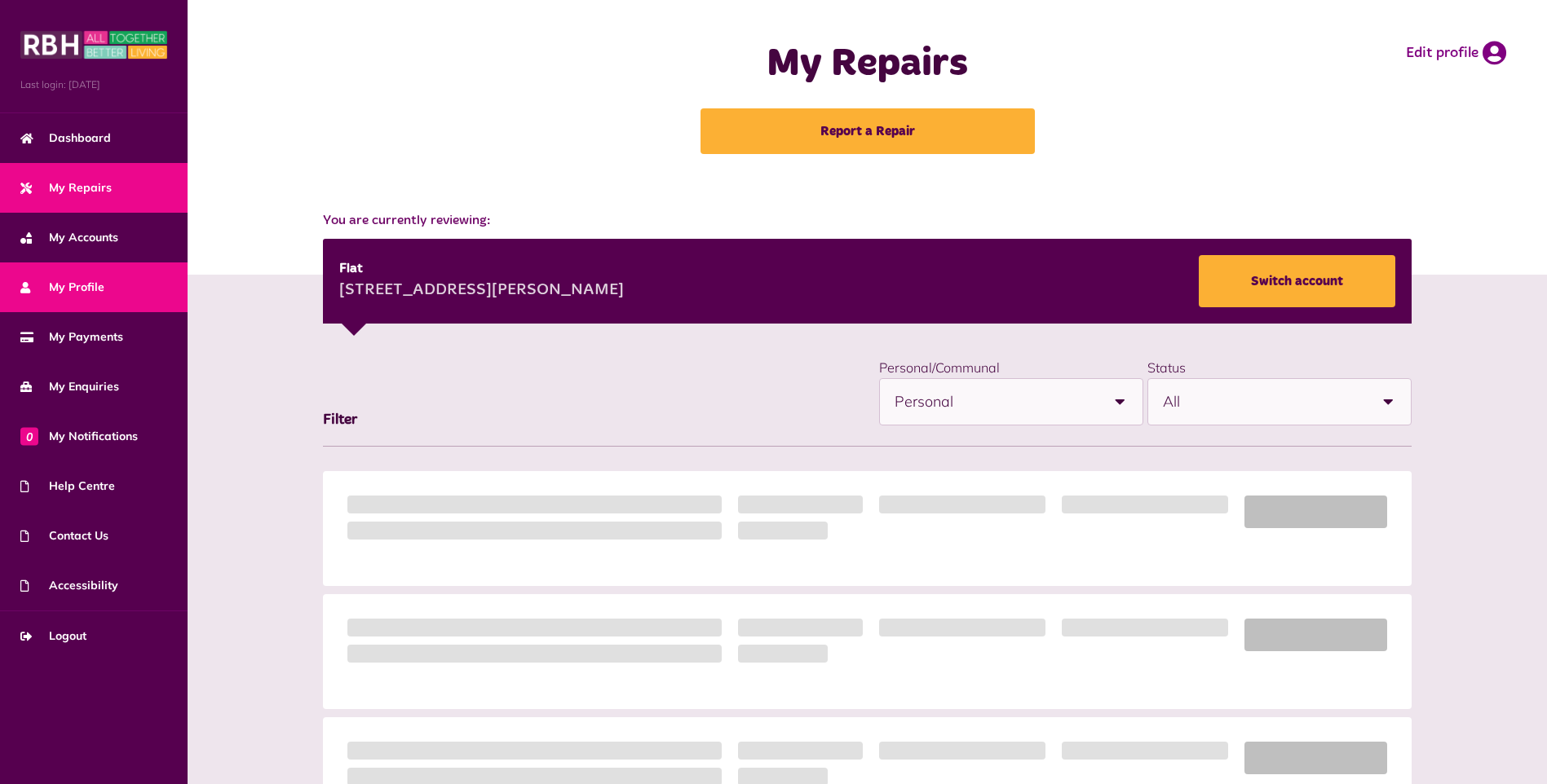
click at [70, 276] on link "My Profile" at bounding box center [93, 287] width 187 height 49
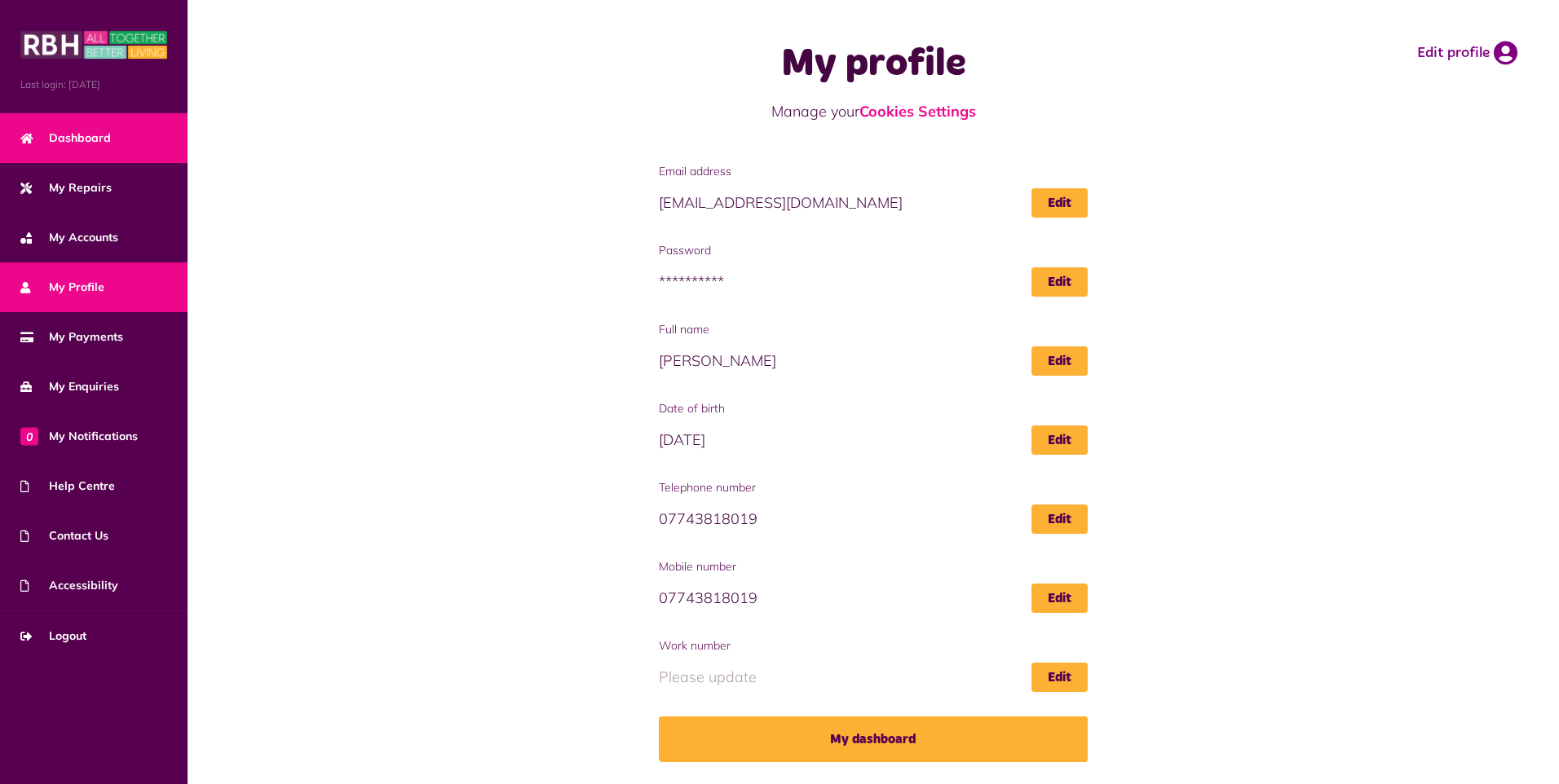
click at [108, 147] on span "Dashboard" at bounding box center [65, 138] width 90 height 17
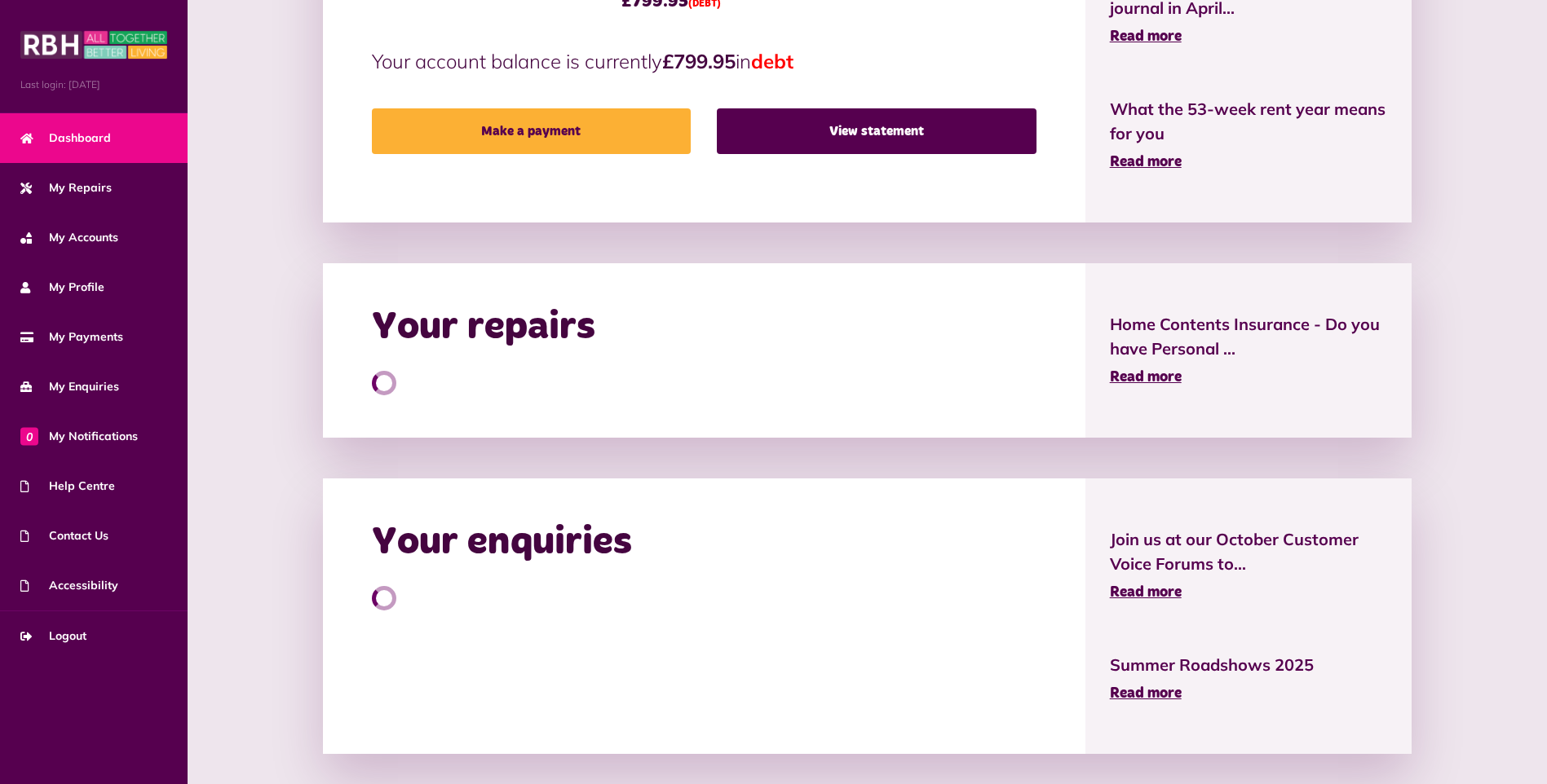
scroll to position [589, 0]
